Goal: Navigation & Orientation: Go to known website

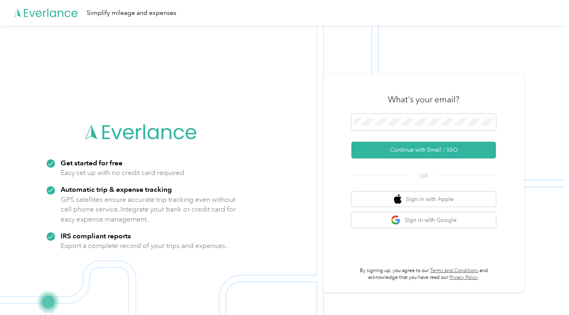
click at [351, 142] on button "Continue with Email / SSO" at bounding box center [423, 150] width 144 height 17
